Goal: Task Accomplishment & Management: Manage account settings

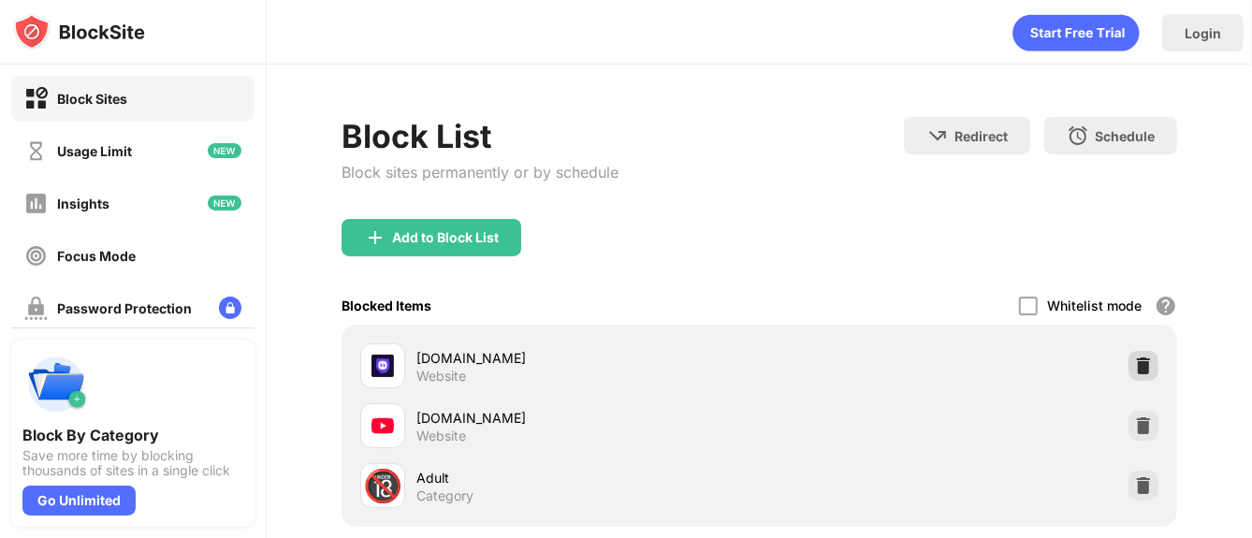
click at [1134, 372] on img at bounding box center [1143, 366] width 19 height 19
